Goal: Task Accomplishment & Management: Use online tool/utility

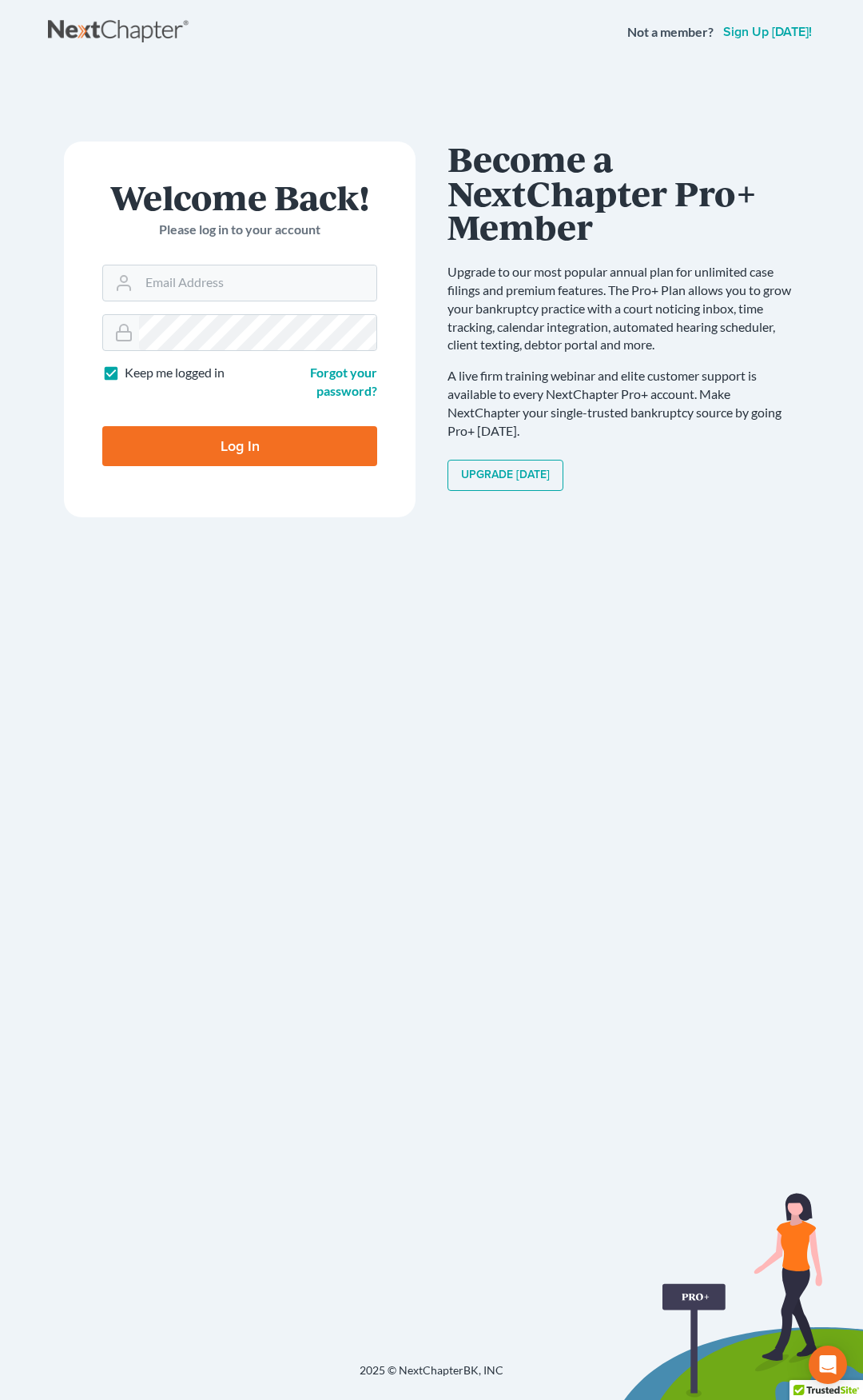
type input "[EMAIL_ADDRESS][DOMAIN_NAME]"
click at [276, 447] on input "Log In" at bounding box center [239, 446] width 275 height 40
type input "Thinking..."
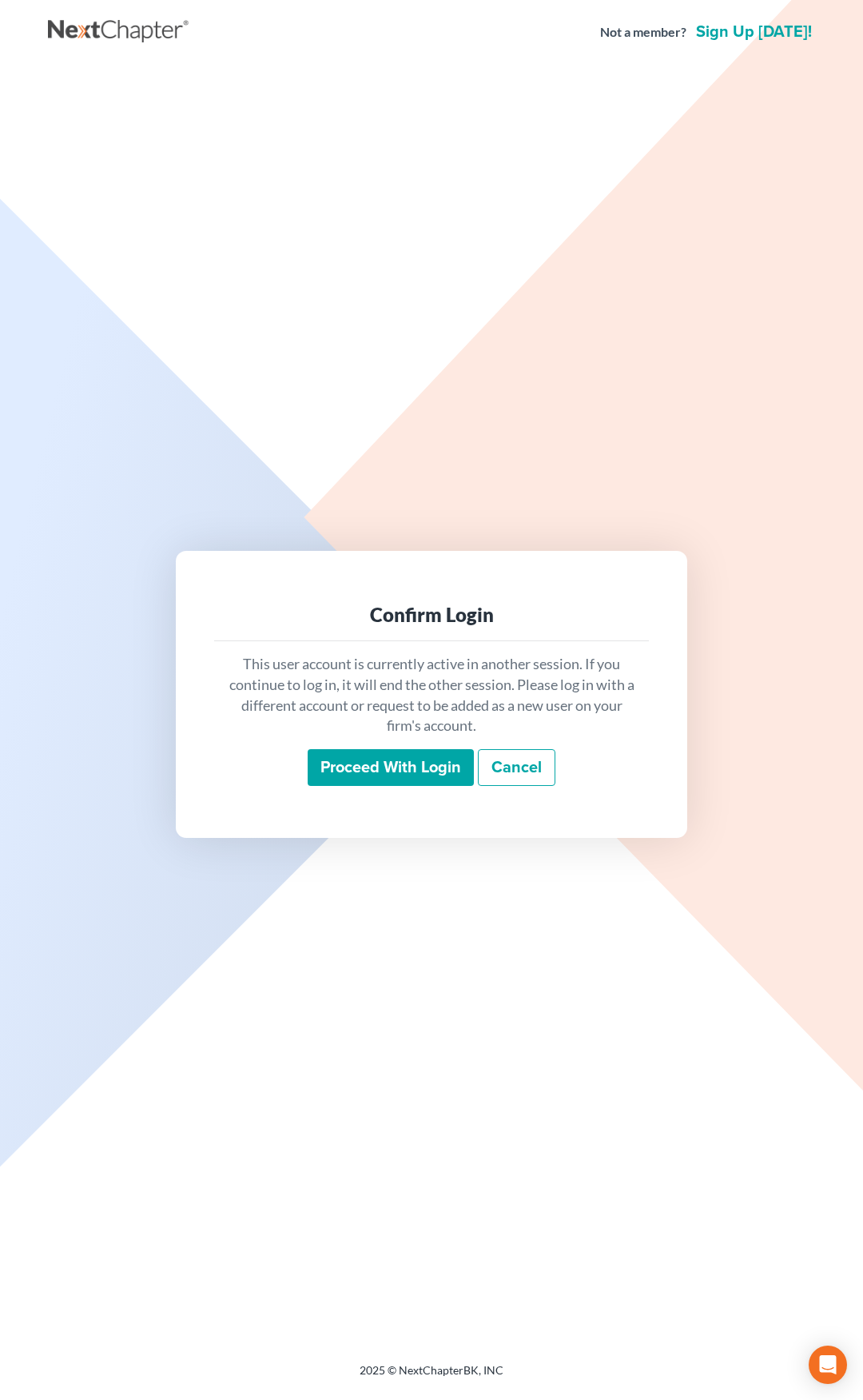
click at [387, 753] on input "Proceed with login" at bounding box center [391, 767] width 167 height 37
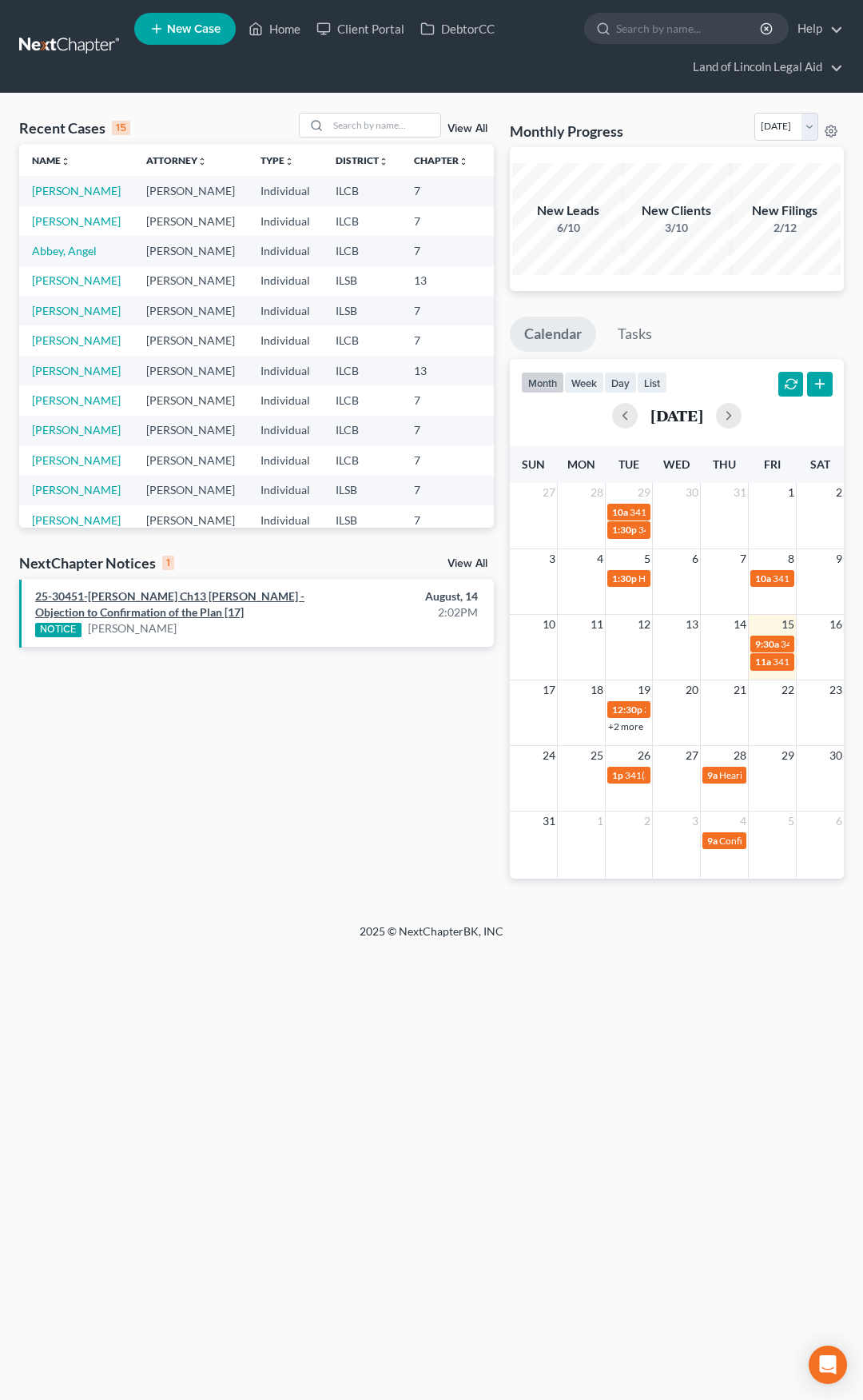
click at [249, 602] on link "25-30451-mel Ch13 Aaron C Campbell - Objection to Confirmation of the Plan [17]" at bounding box center [169, 604] width 270 height 30
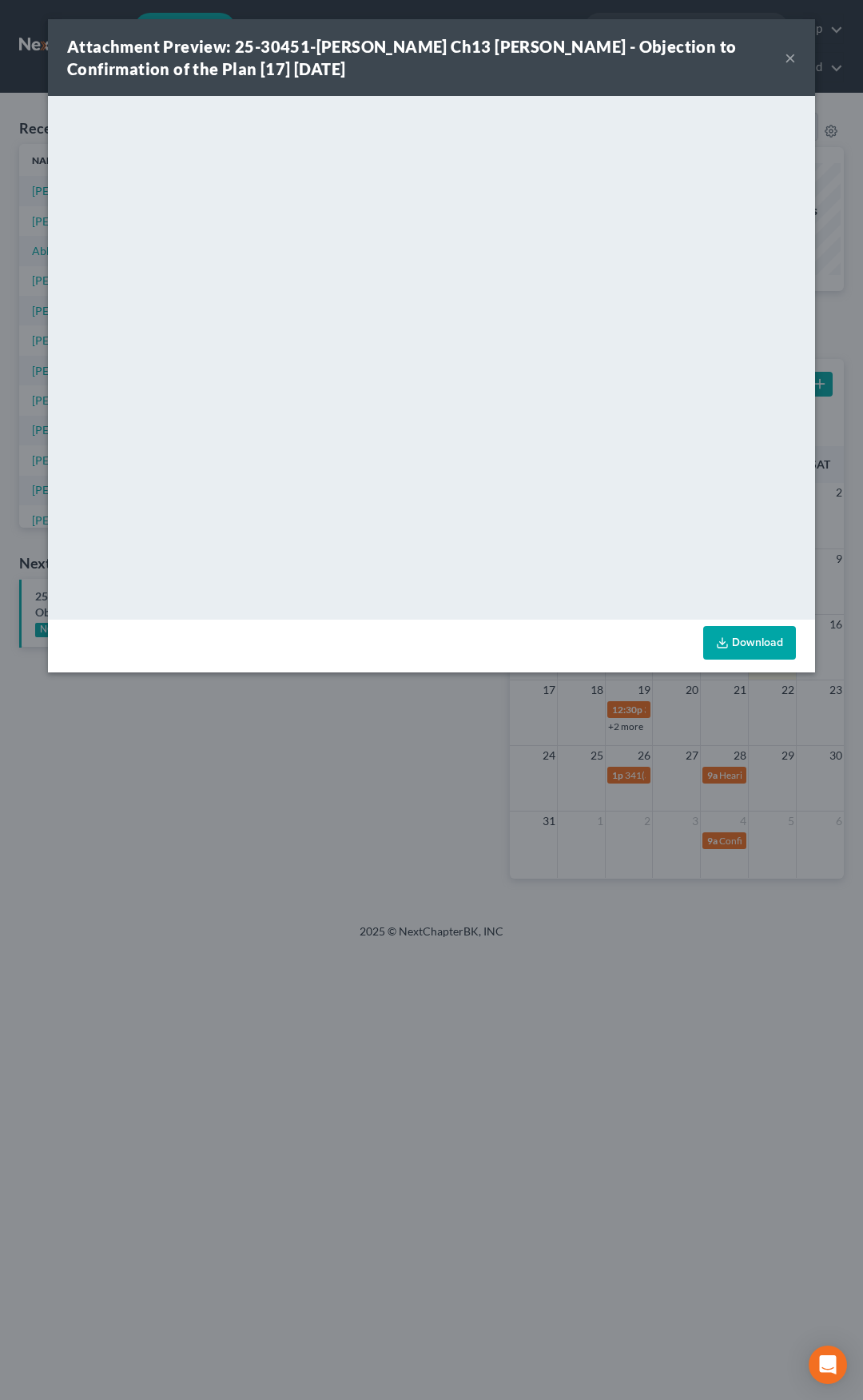
click at [786, 59] on button "×" at bounding box center [791, 58] width 11 height 19
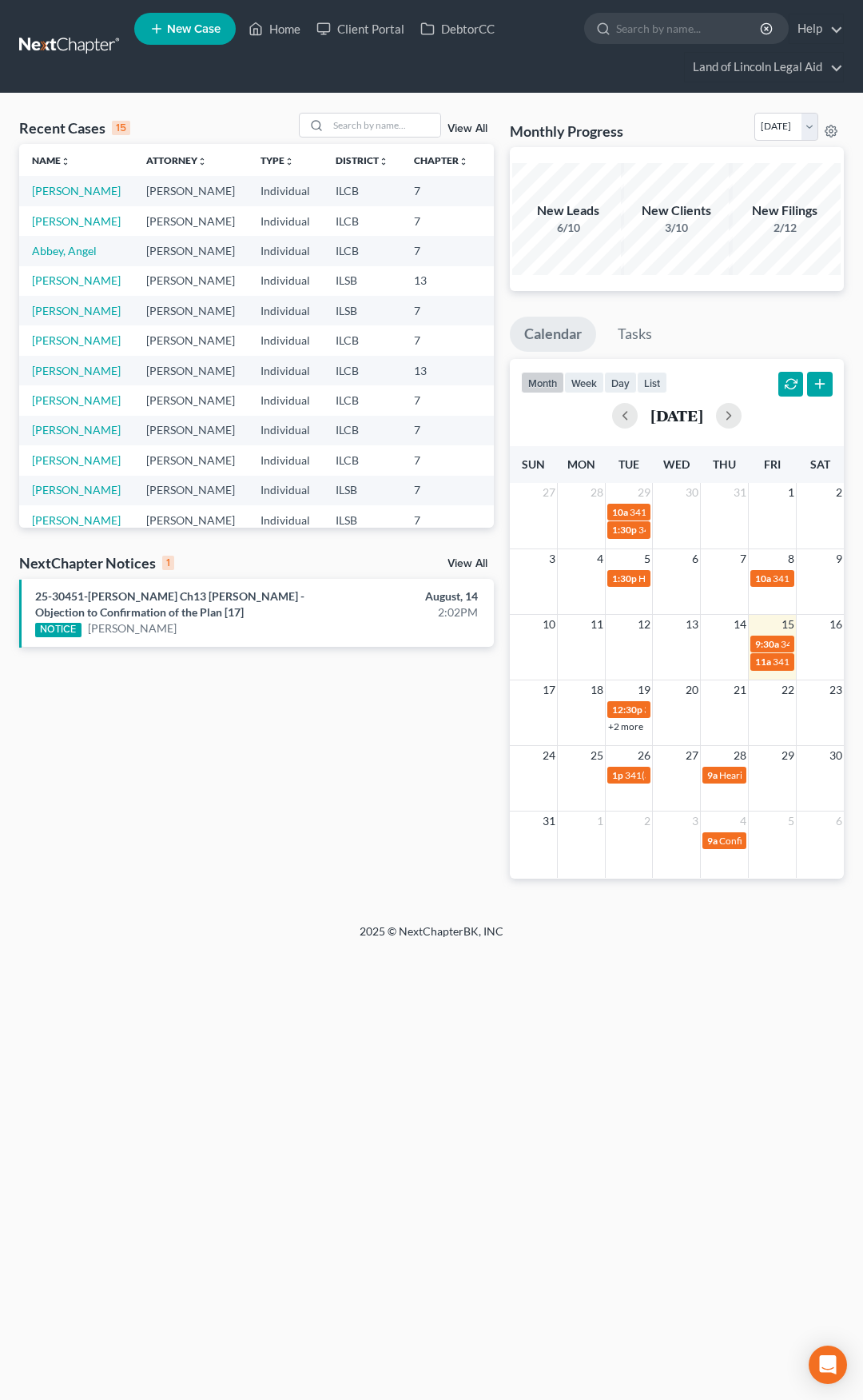
click at [79, 51] on link at bounding box center [70, 46] width 102 height 29
click at [382, 127] on input "search" at bounding box center [385, 125] width 112 height 24
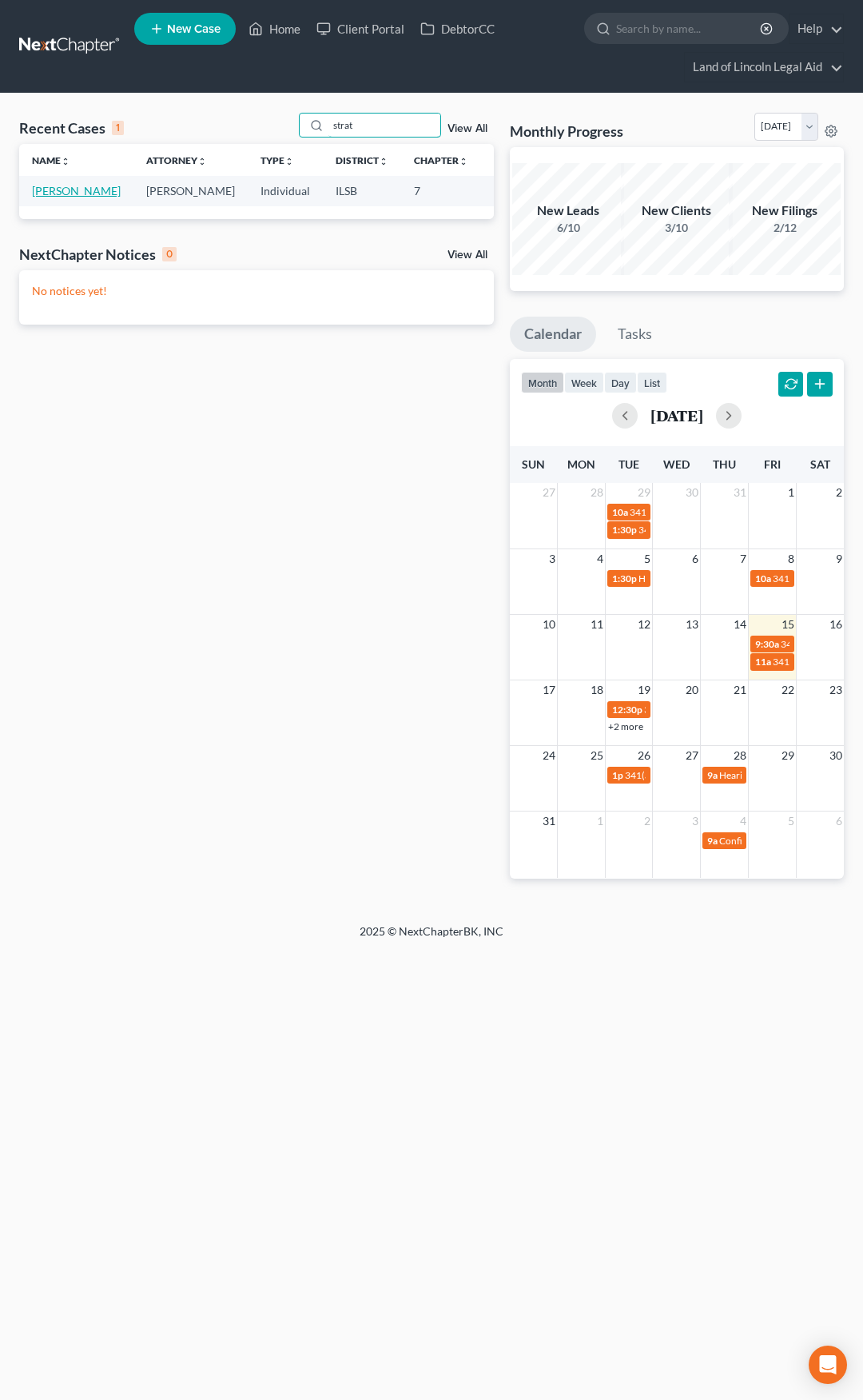
type input "strat"
click at [68, 188] on link "[PERSON_NAME]" at bounding box center [77, 191] width 89 height 14
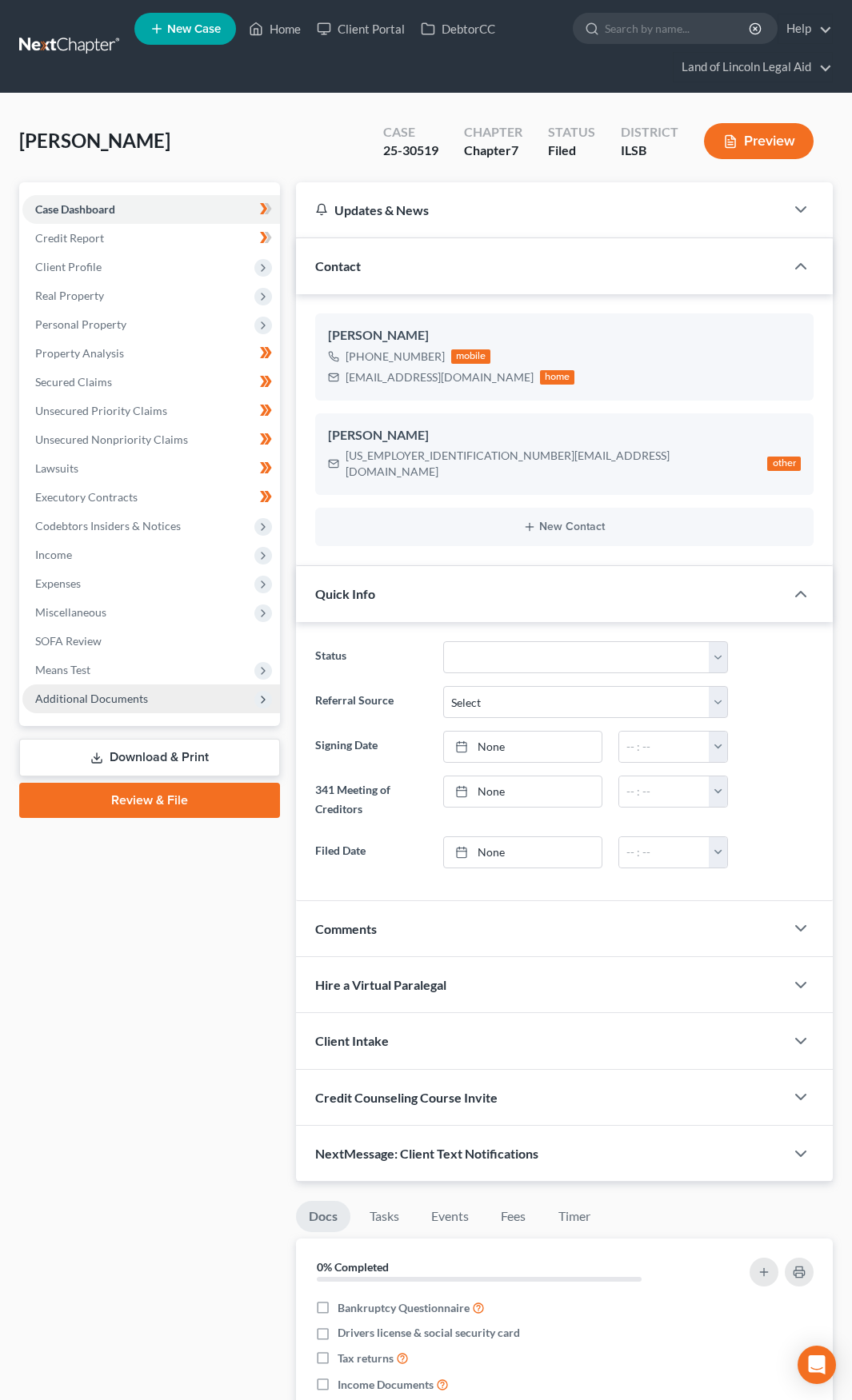
click at [109, 693] on span "Additional Documents" at bounding box center [91, 698] width 113 height 14
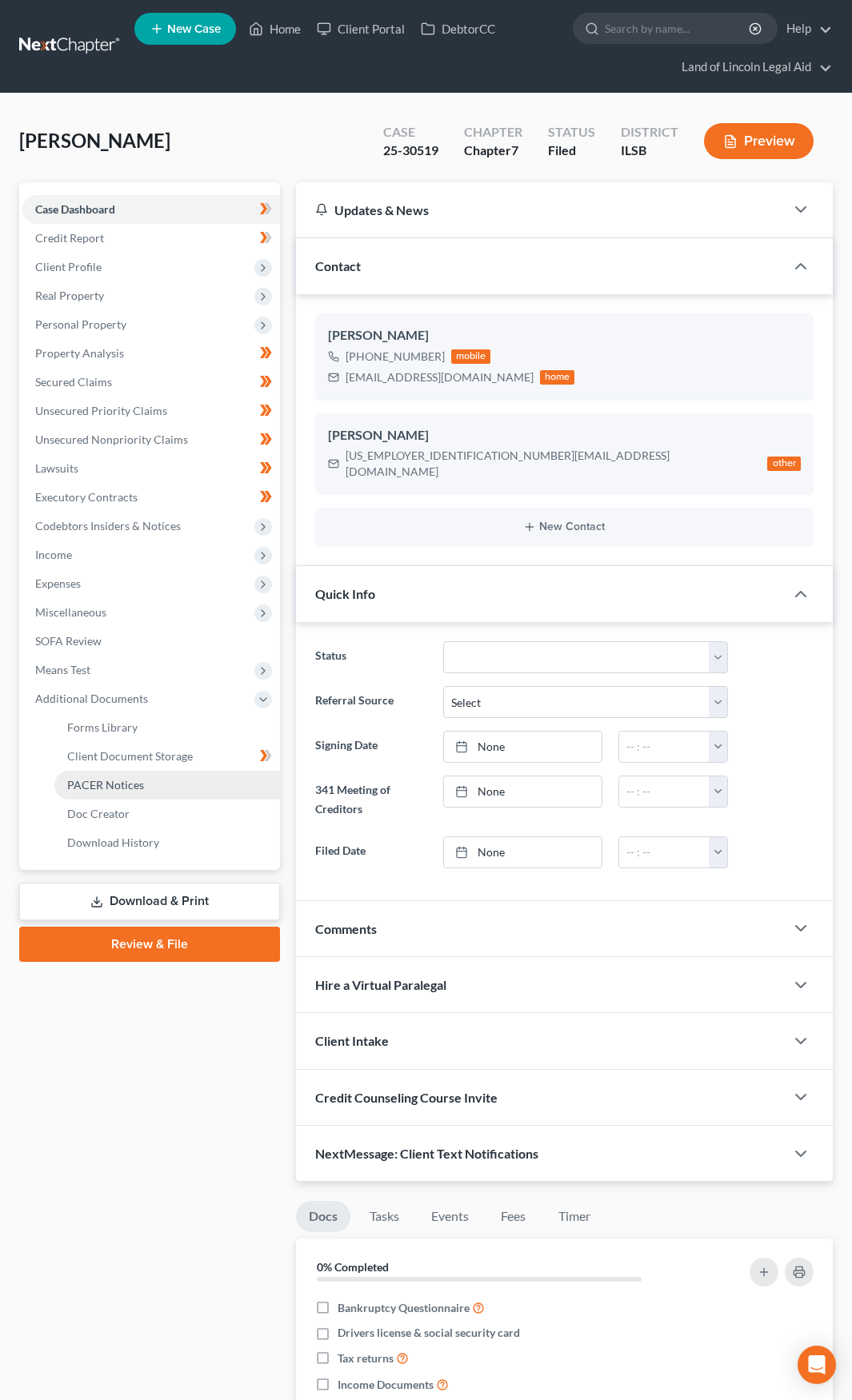
click at [141, 778] on span "PACER Notices" at bounding box center [106, 785] width 77 height 14
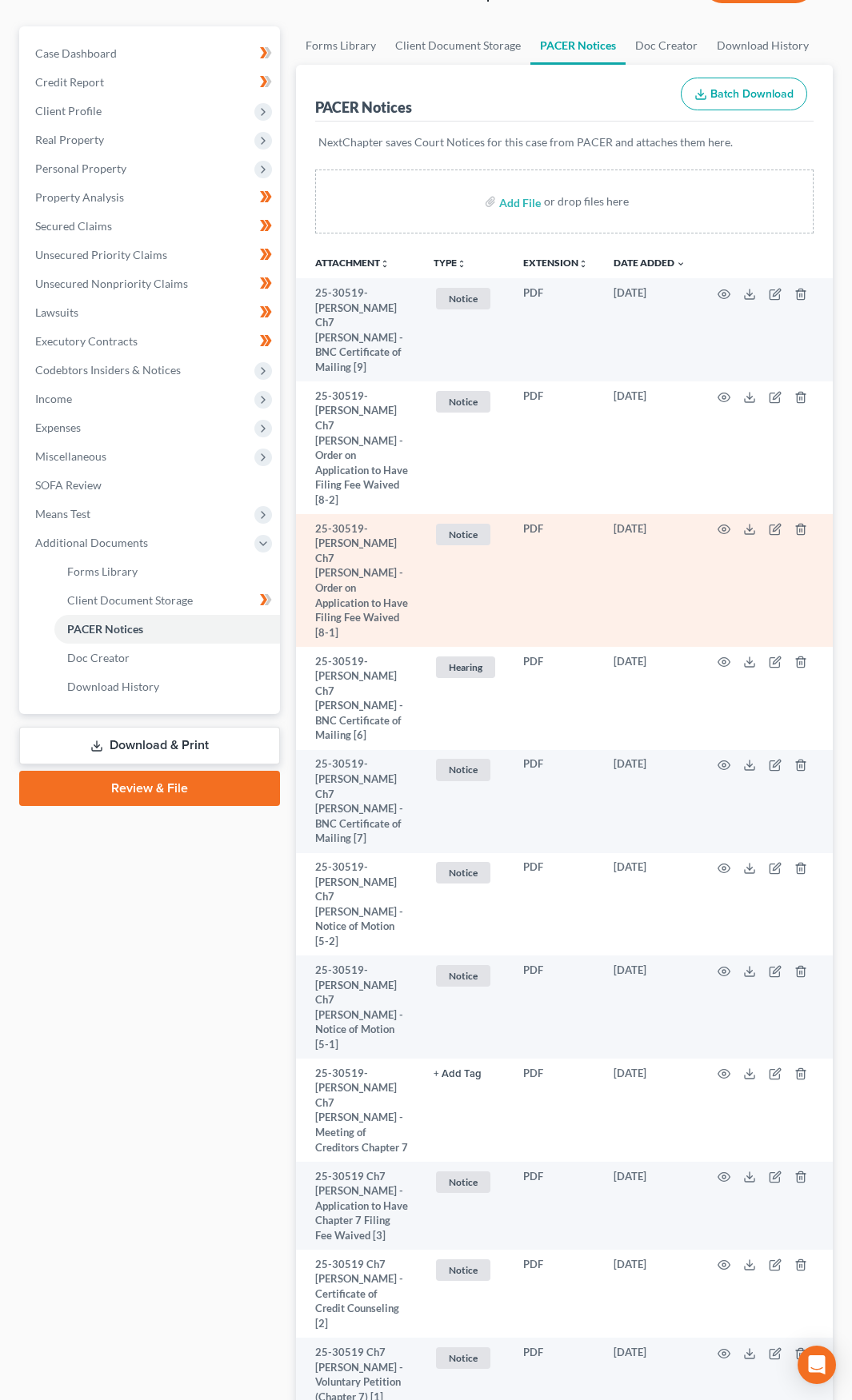
scroll to position [158, 0]
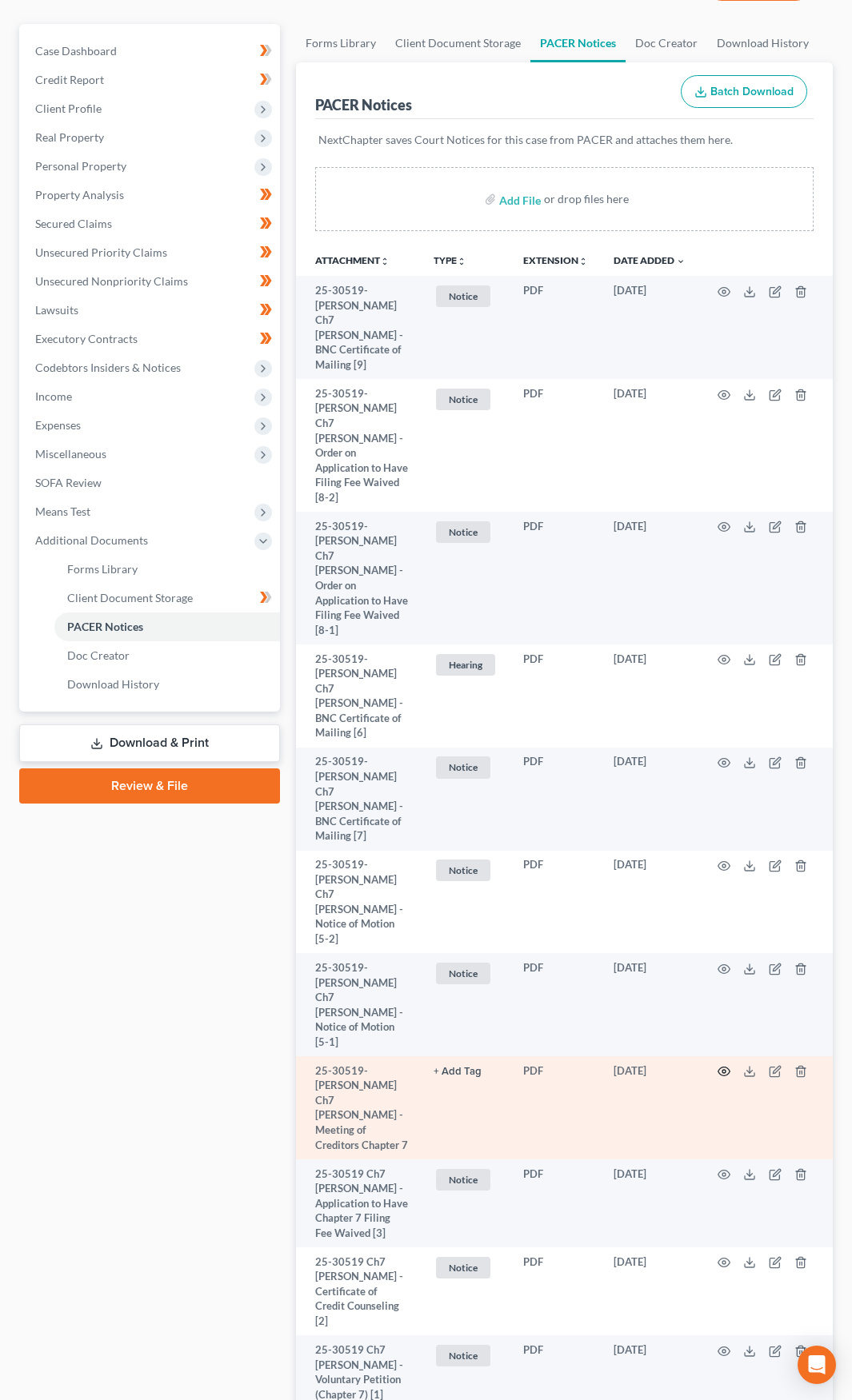
click at [718, 1067] on icon "button" at bounding box center [725, 1072] width 12 height 9
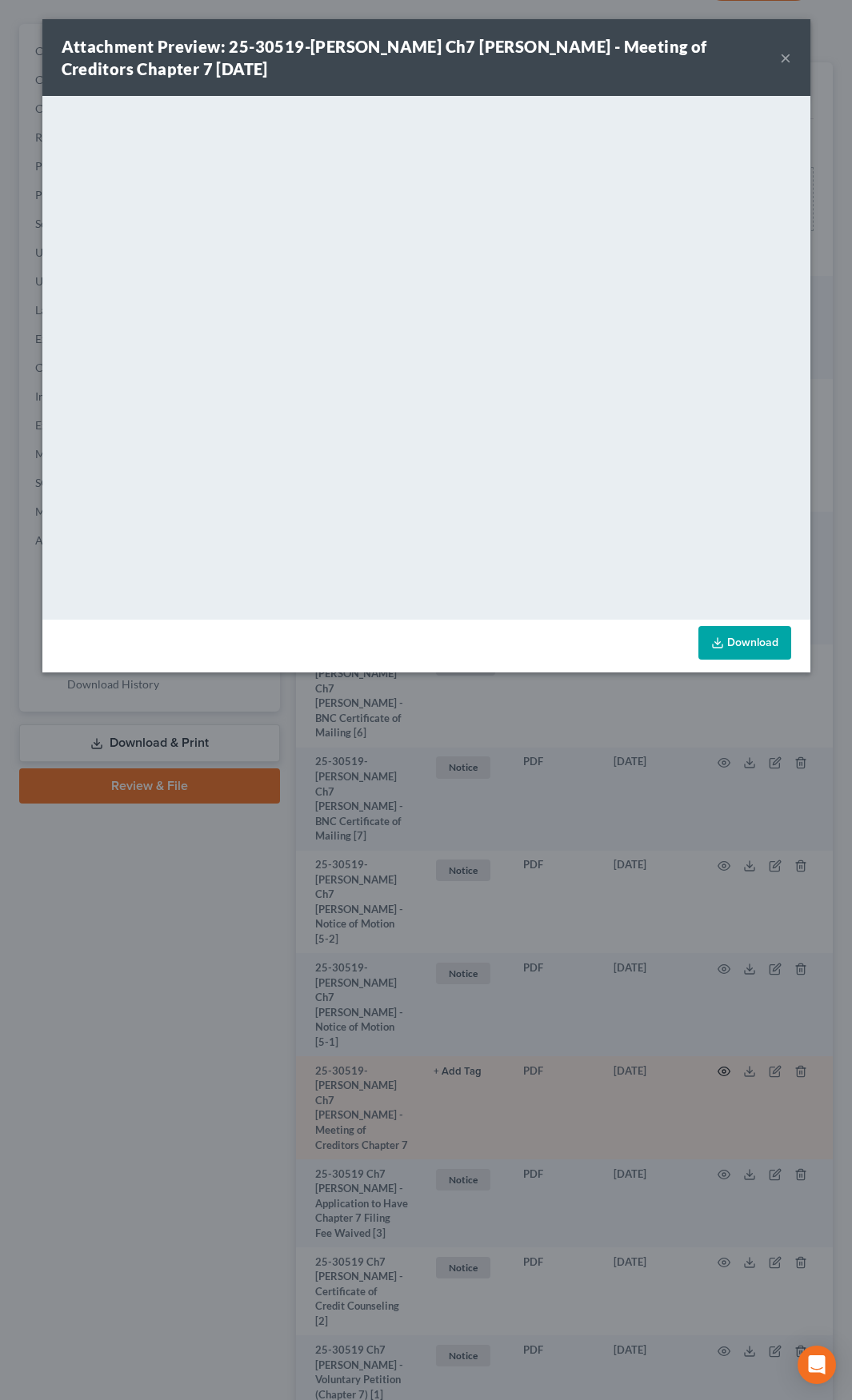
scroll to position [39, 0]
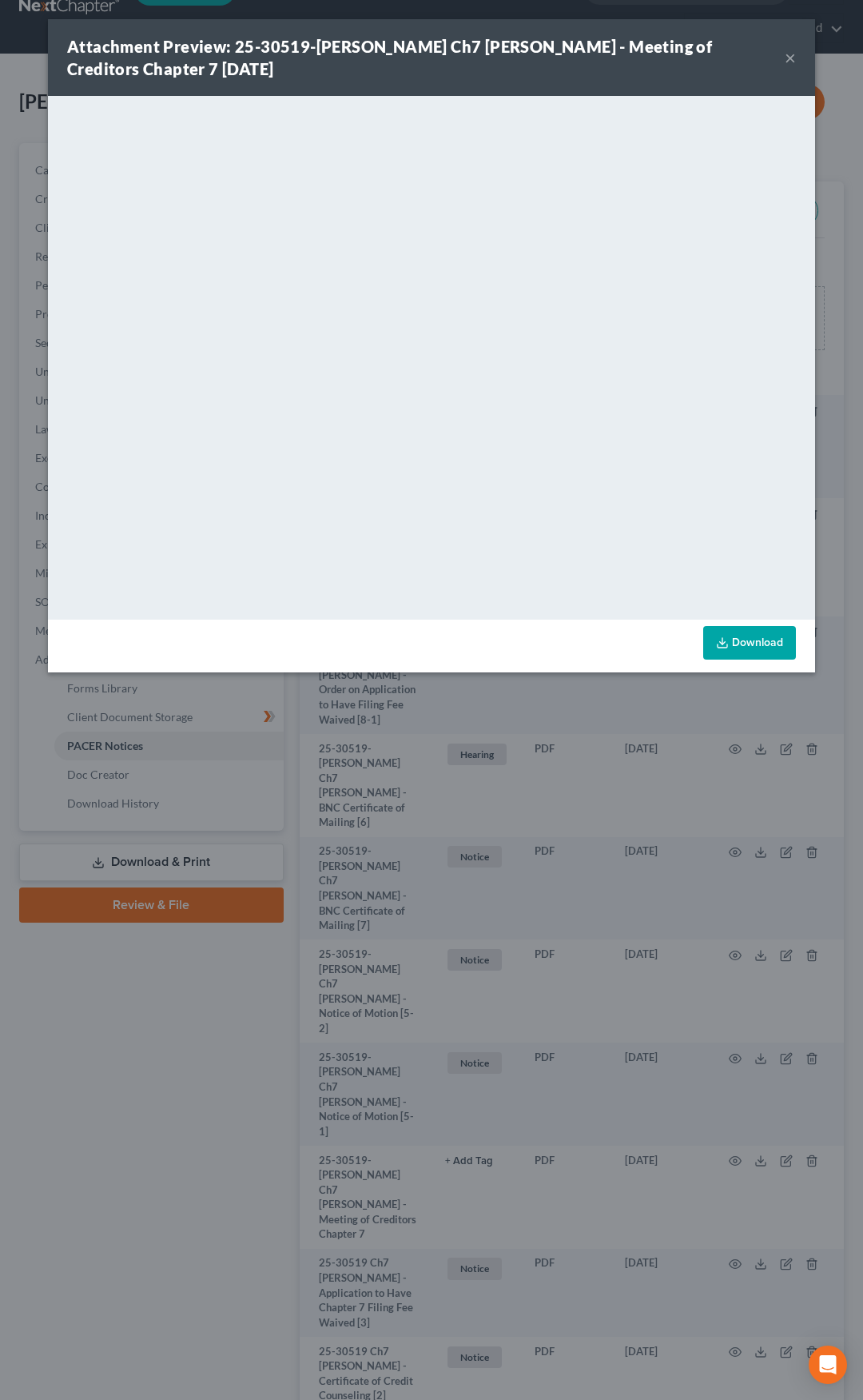
click at [786, 55] on button "×" at bounding box center [791, 58] width 11 height 19
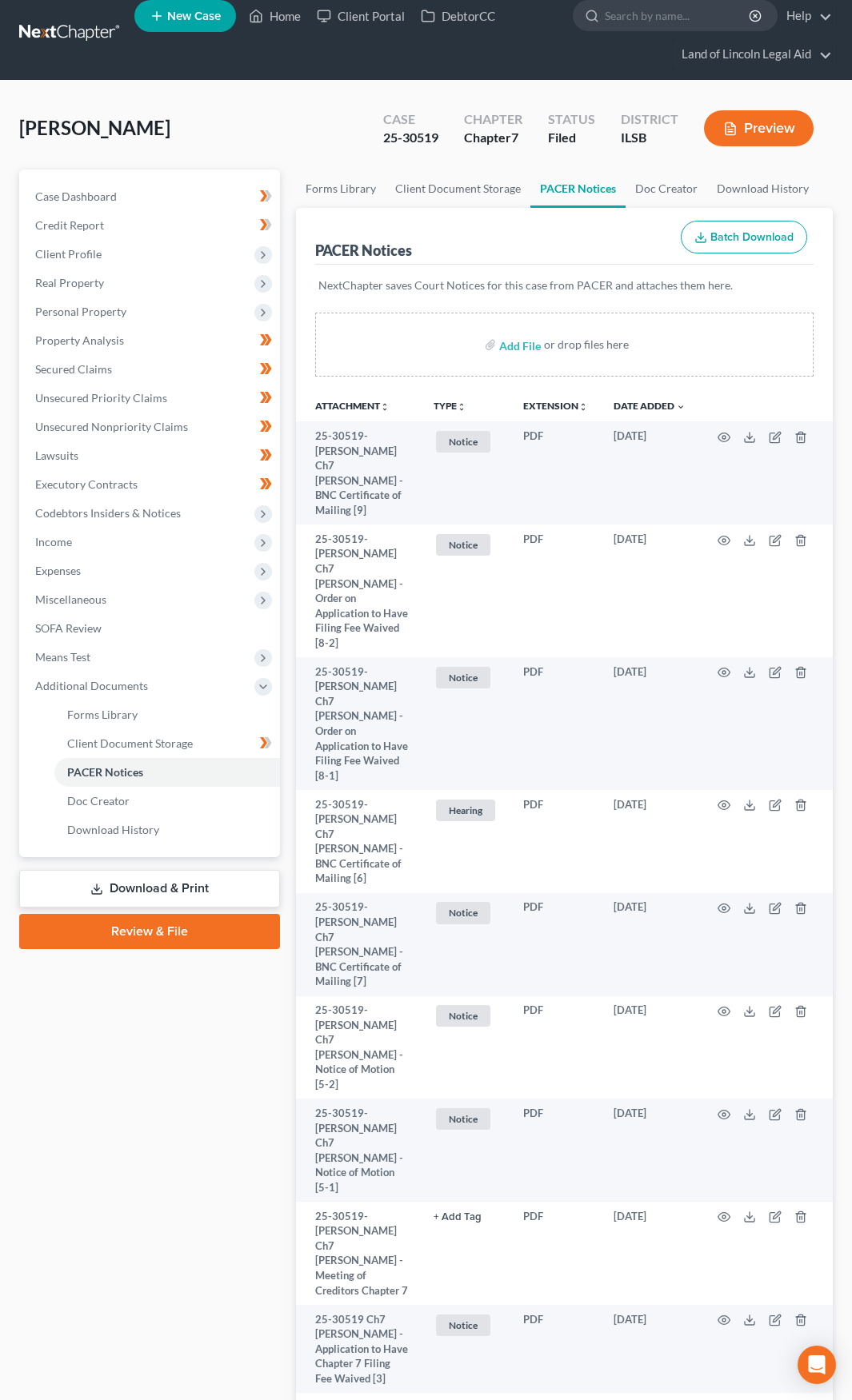
scroll to position [0, 0]
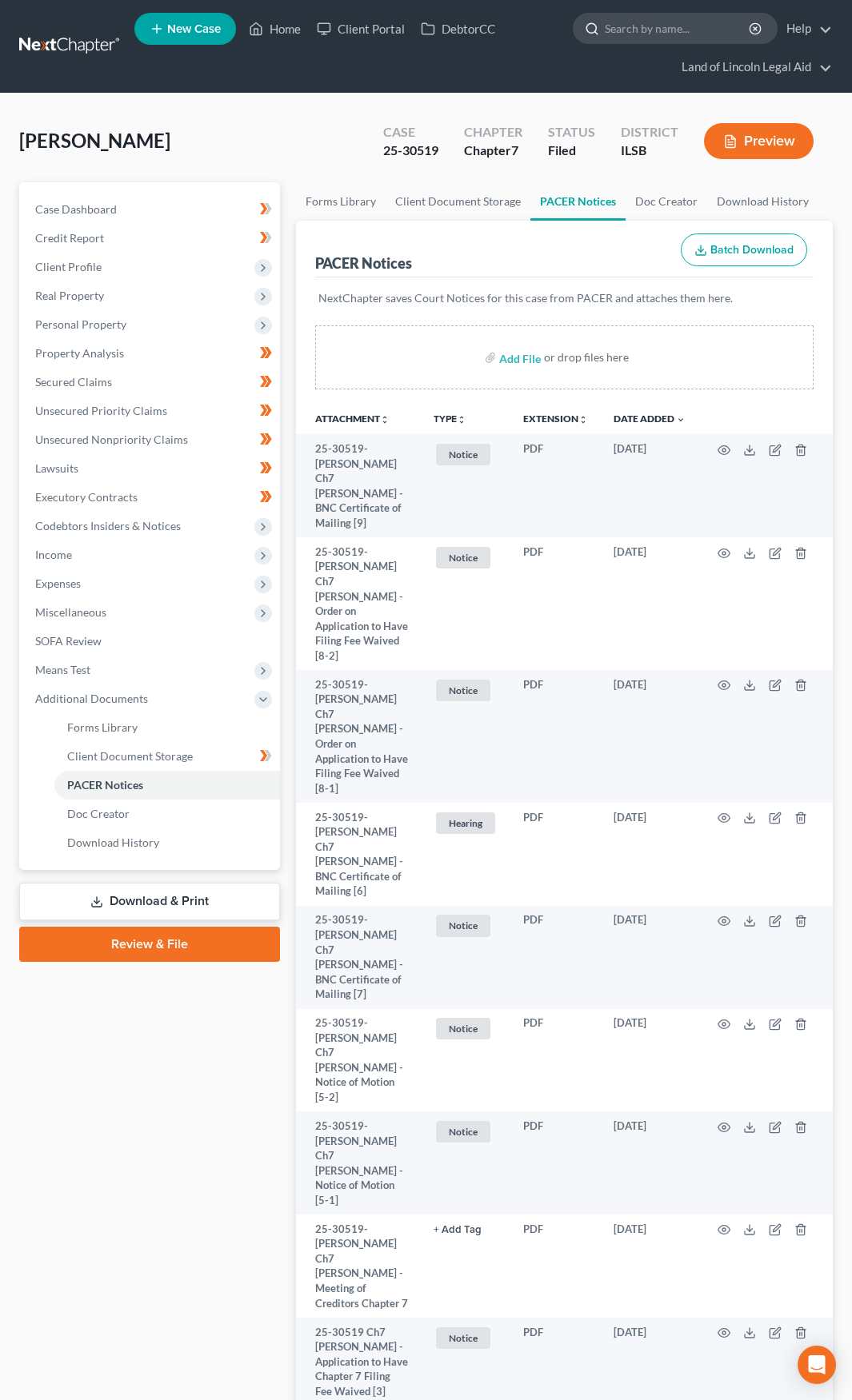
click at [605, 27] on input "search" at bounding box center [678, 29] width 147 height 30
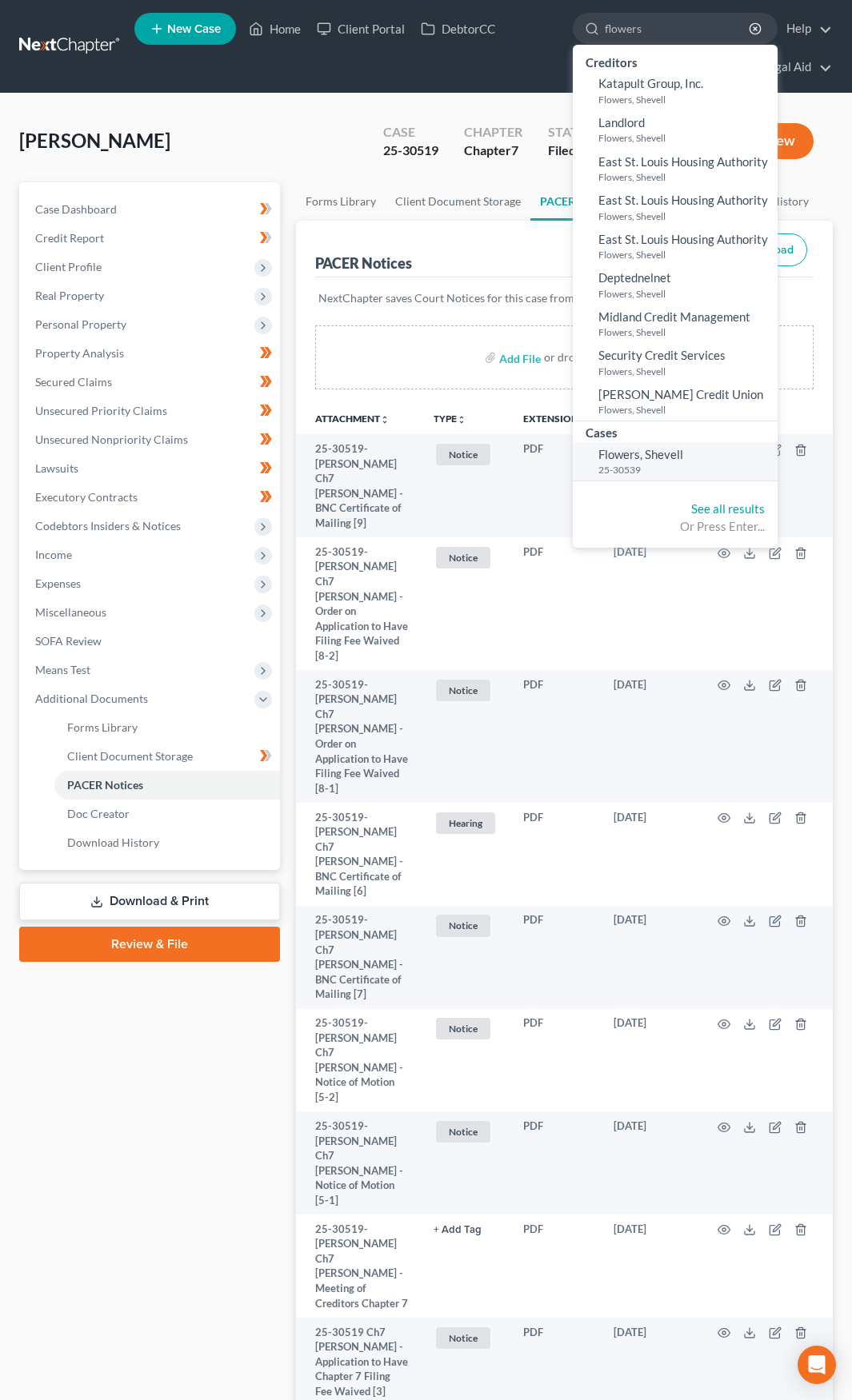
type input "flowers"
click at [647, 448] on span "Flowers, Shevell" at bounding box center [640, 454] width 85 height 14
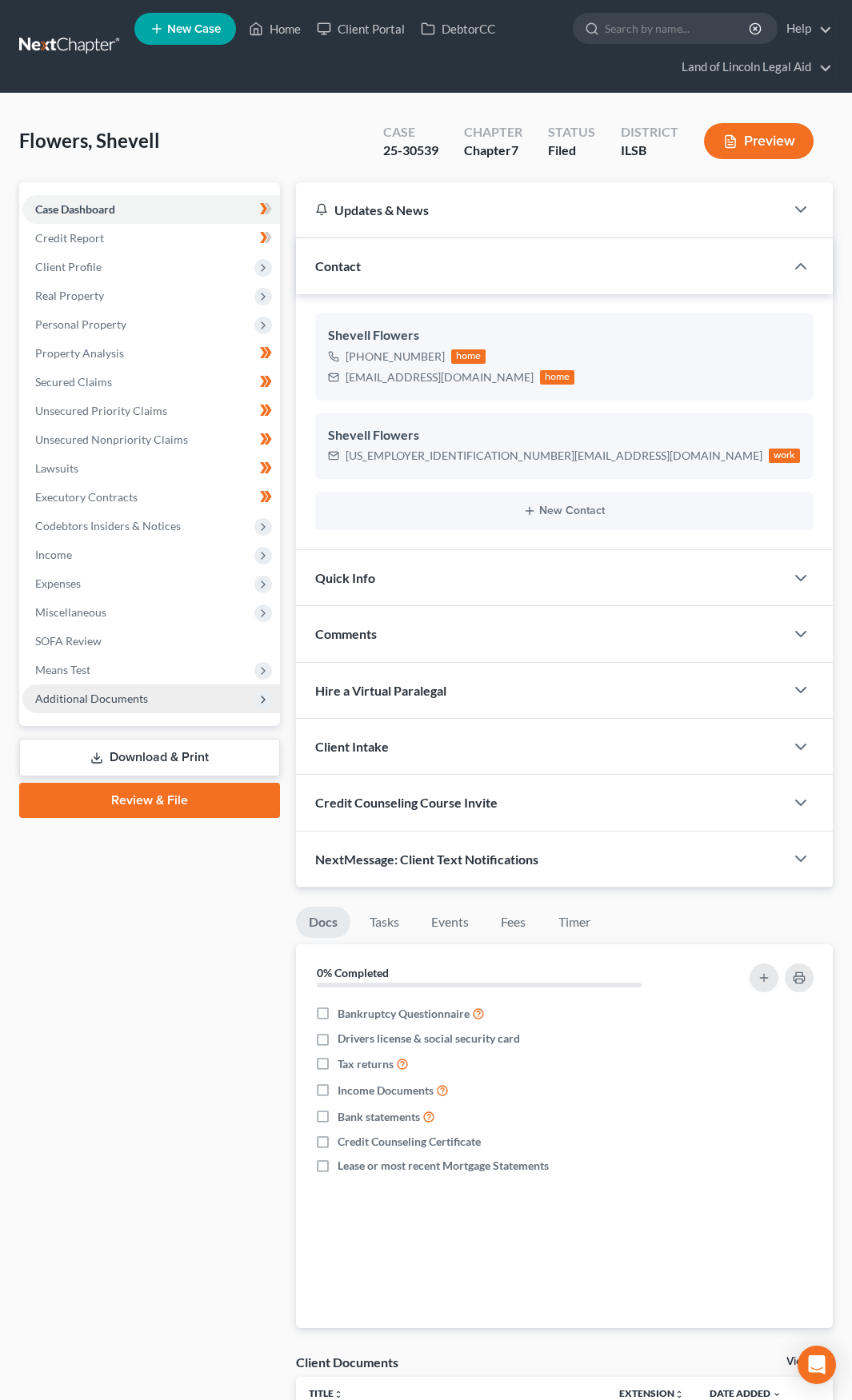
click at [204, 692] on span "Additional Documents" at bounding box center [151, 698] width 258 height 29
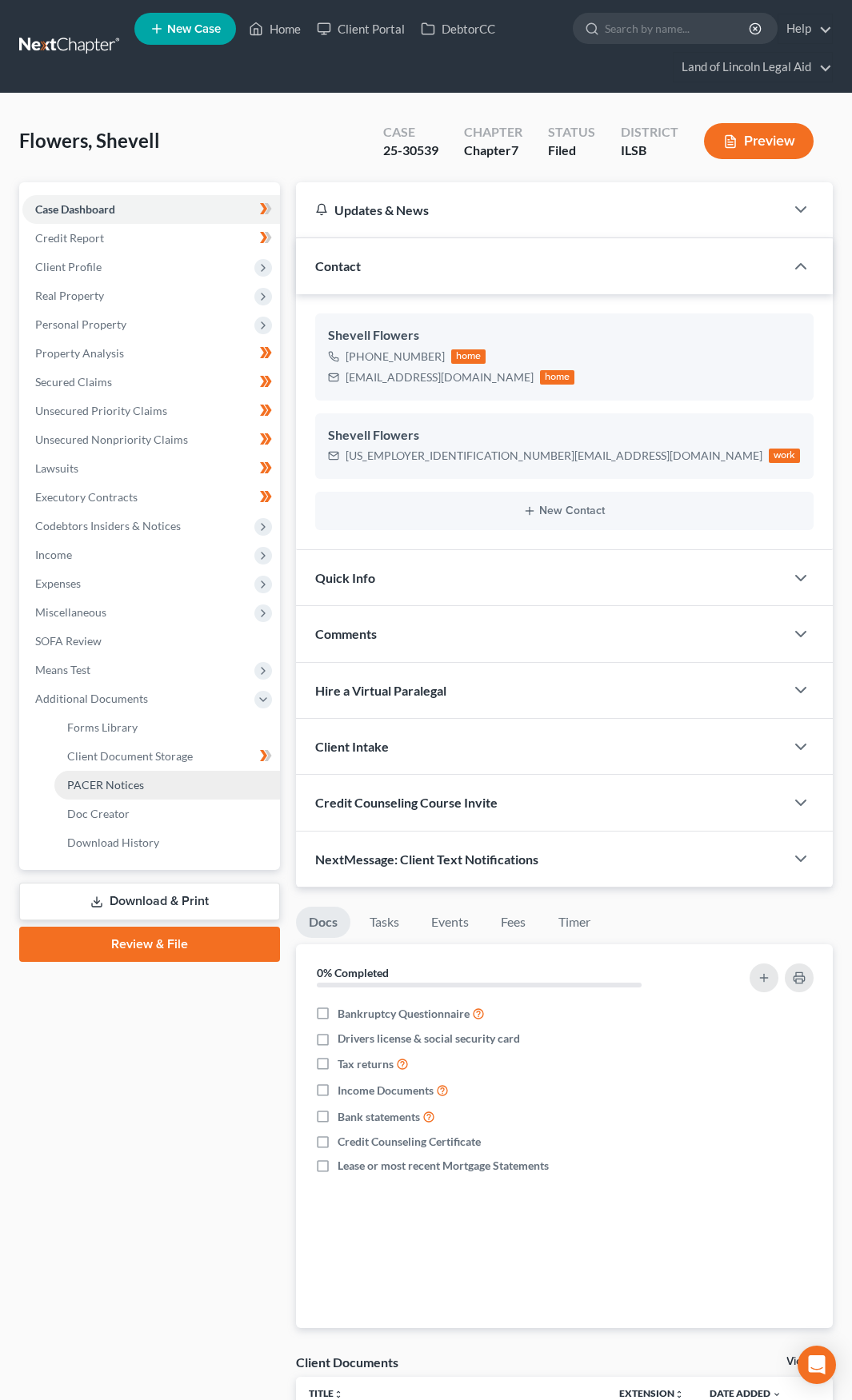
click at [204, 772] on link "PACER Notices" at bounding box center [167, 785] width 225 height 29
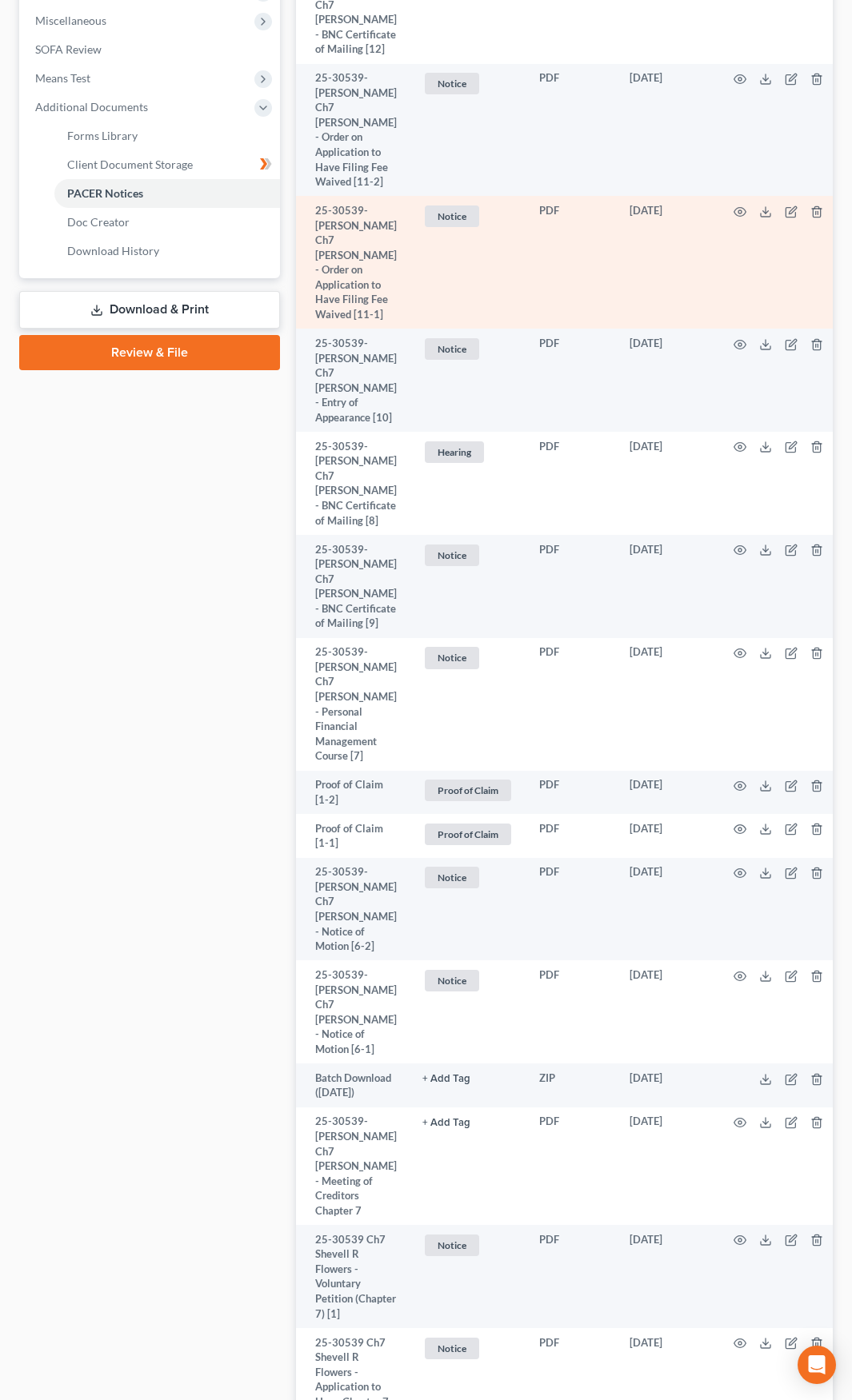
scroll to position [640, 0]
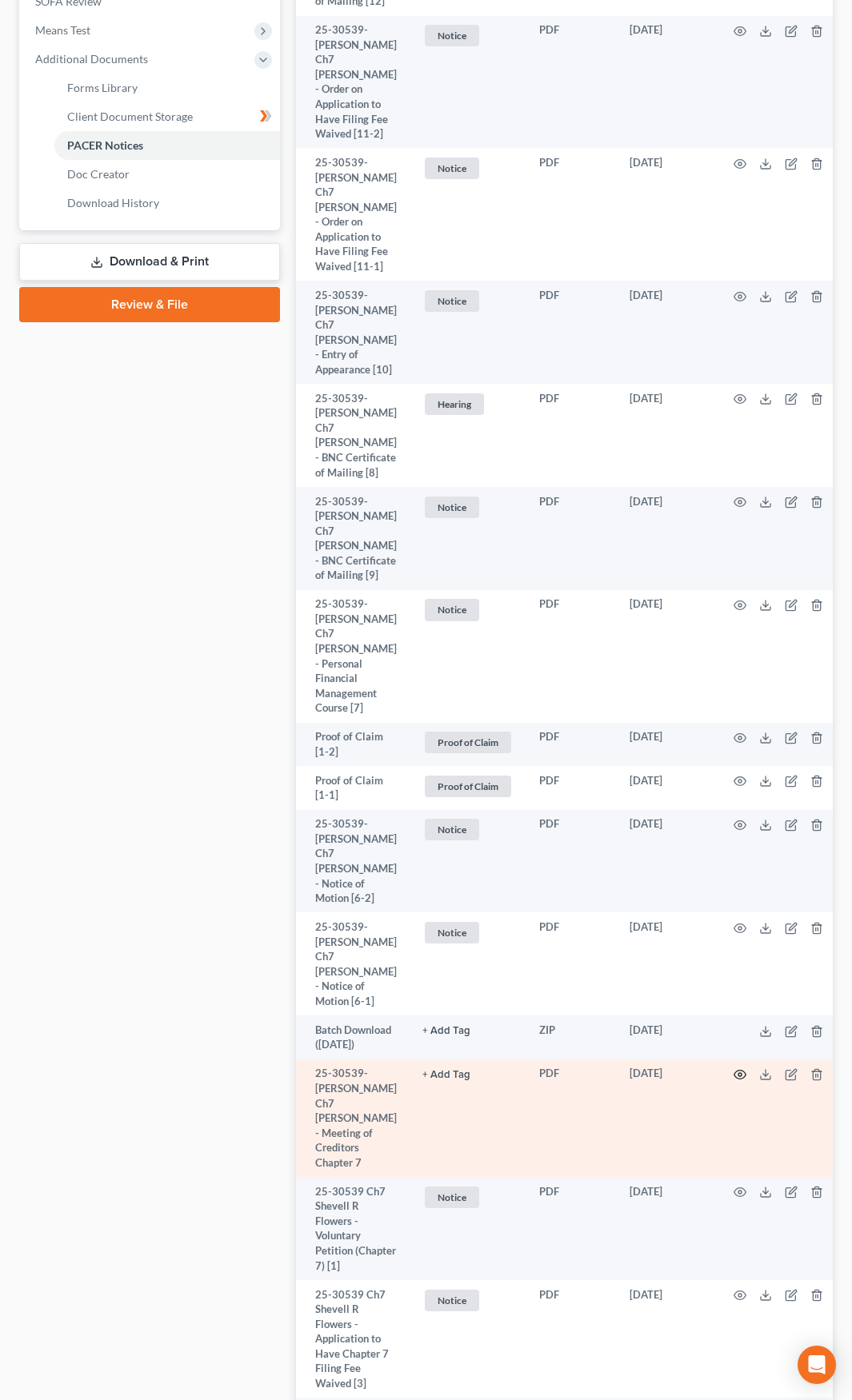
click at [739, 1073] on circle "button" at bounding box center [740, 1074] width 3 height 3
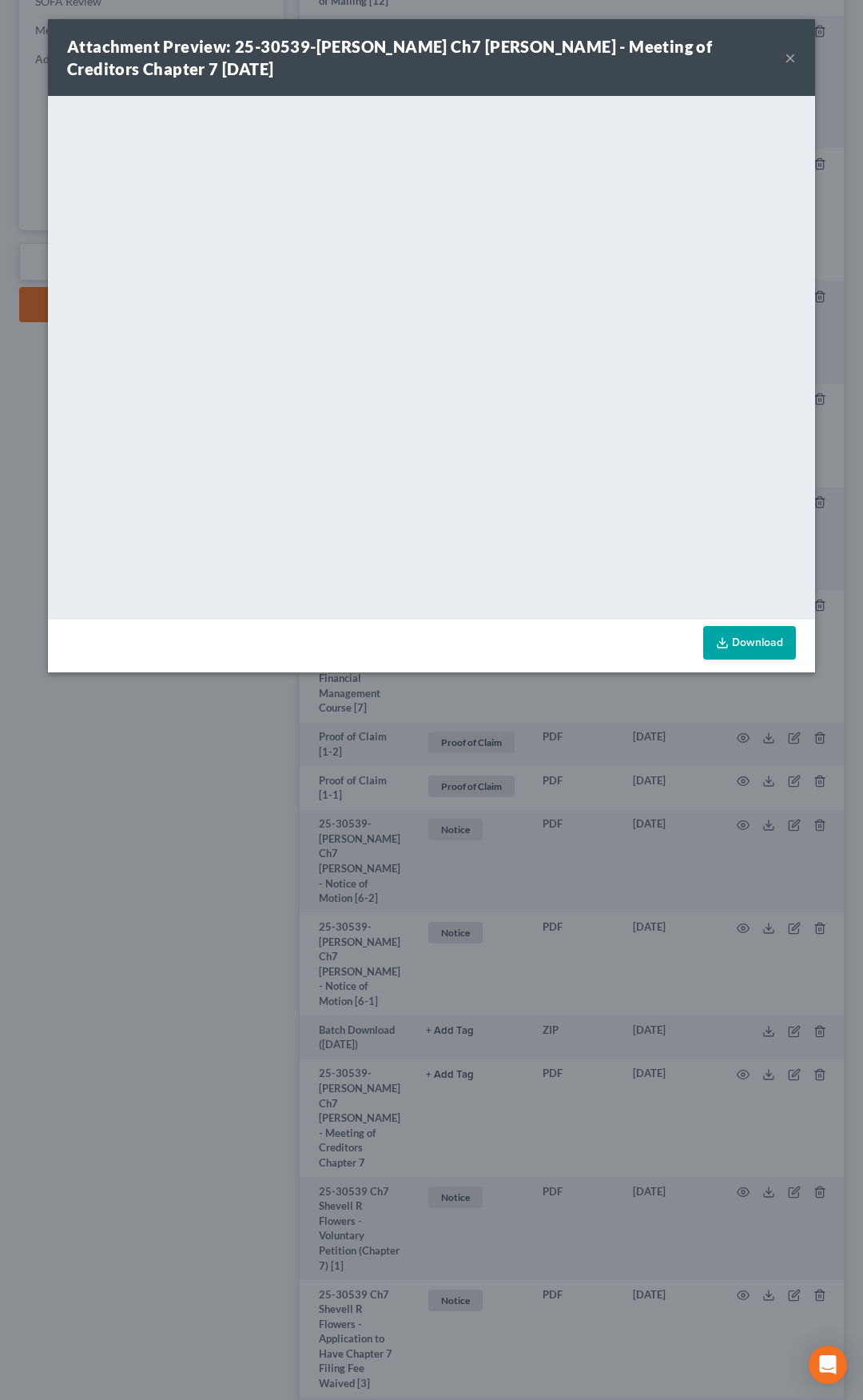
click at [790, 61] on button "×" at bounding box center [791, 58] width 11 height 19
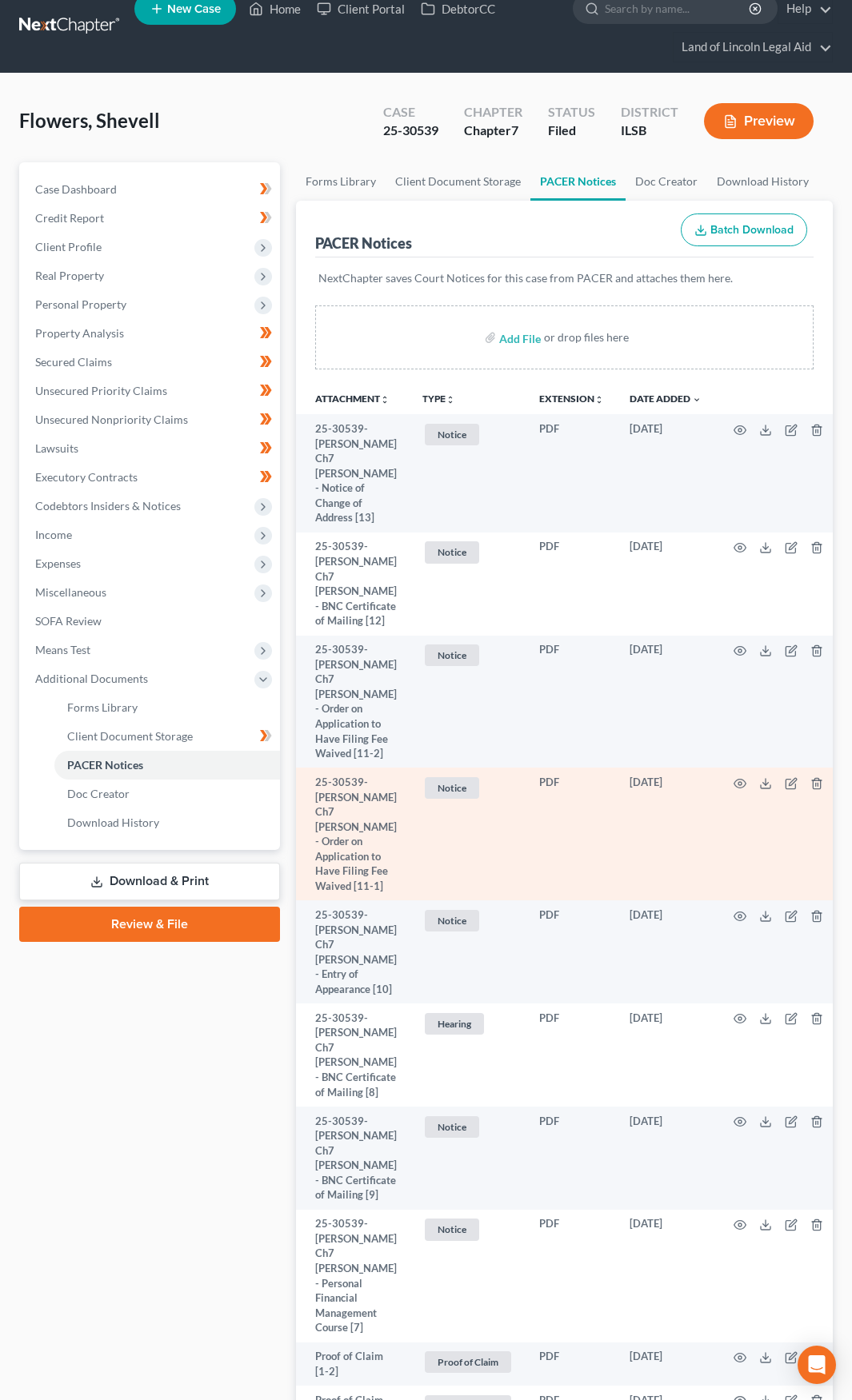
scroll to position [0, 0]
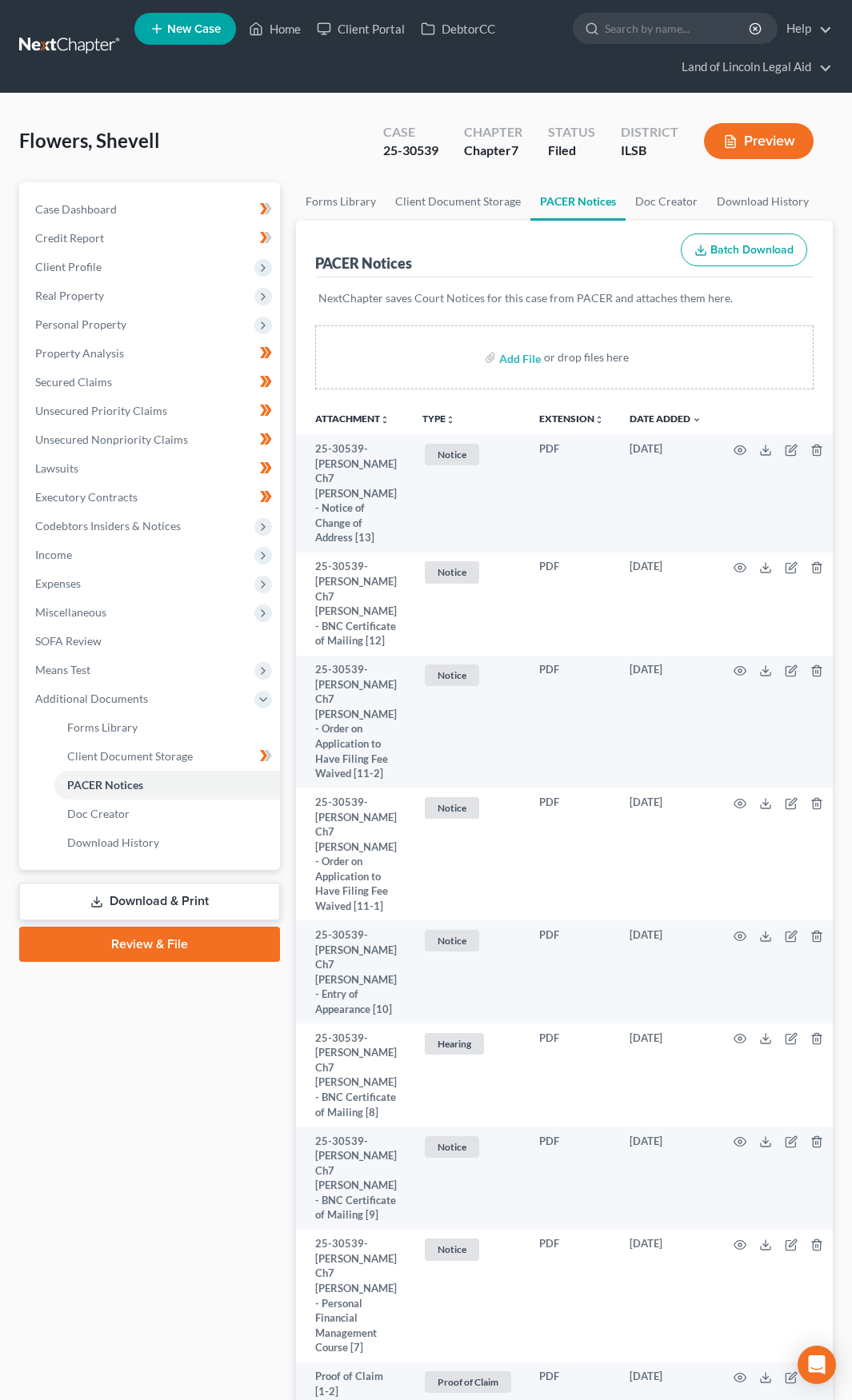
click at [85, 45] on link at bounding box center [70, 46] width 102 height 29
